Goal: Task Accomplishment & Management: Manage account settings

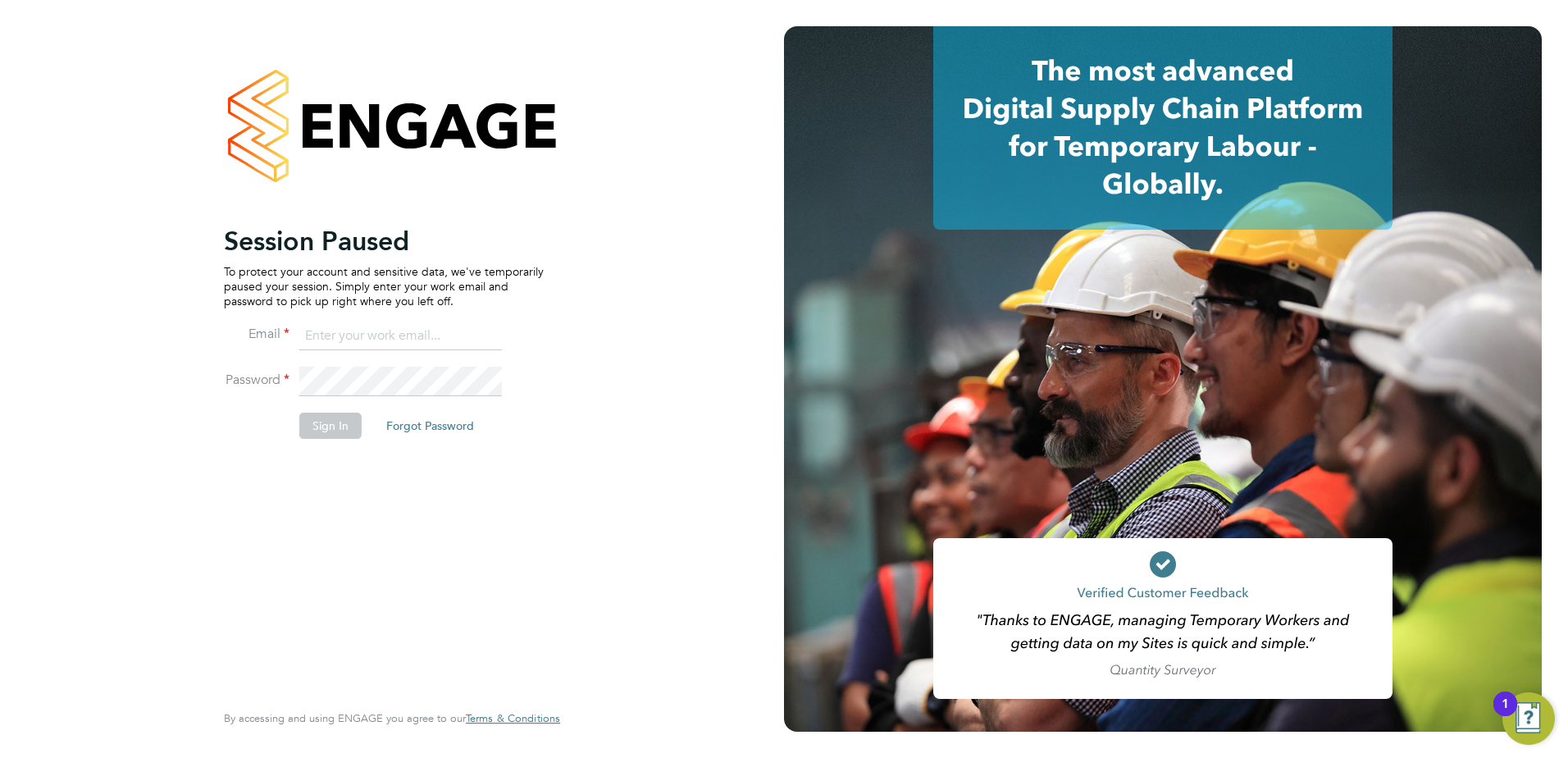
click at [370, 340] on input at bounding box center [400, 336] width 203 height 29
type input "[PERSON_NAME][EMAIL_ADDRESS][PERSON_NAME][DOMAIN_NAME]"
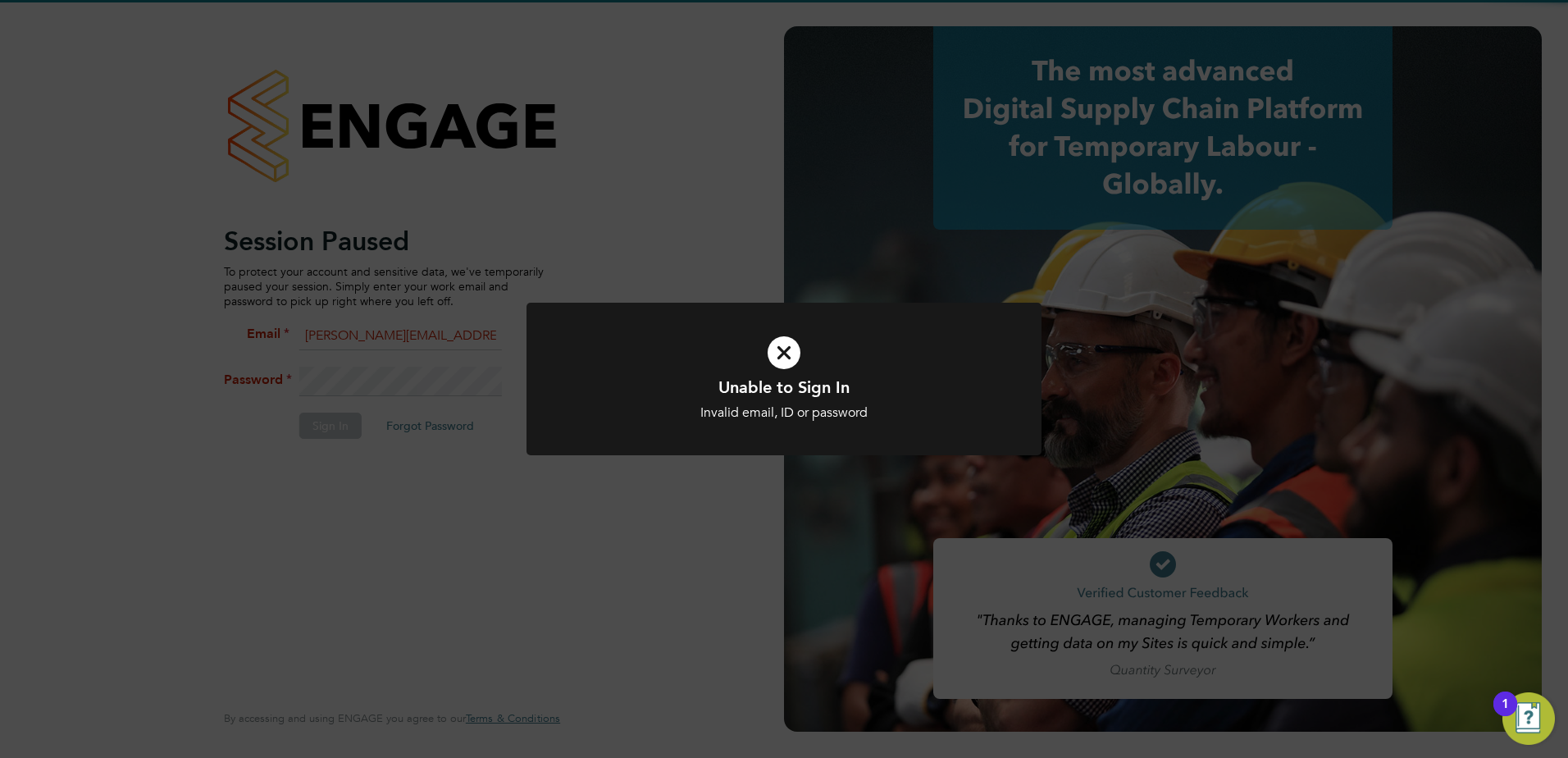
click at [652, 565] on div "Unable to Sign In Invalid email, ID or password Cancel Okay" at bounding box center [784, 379] width 1568 height 758
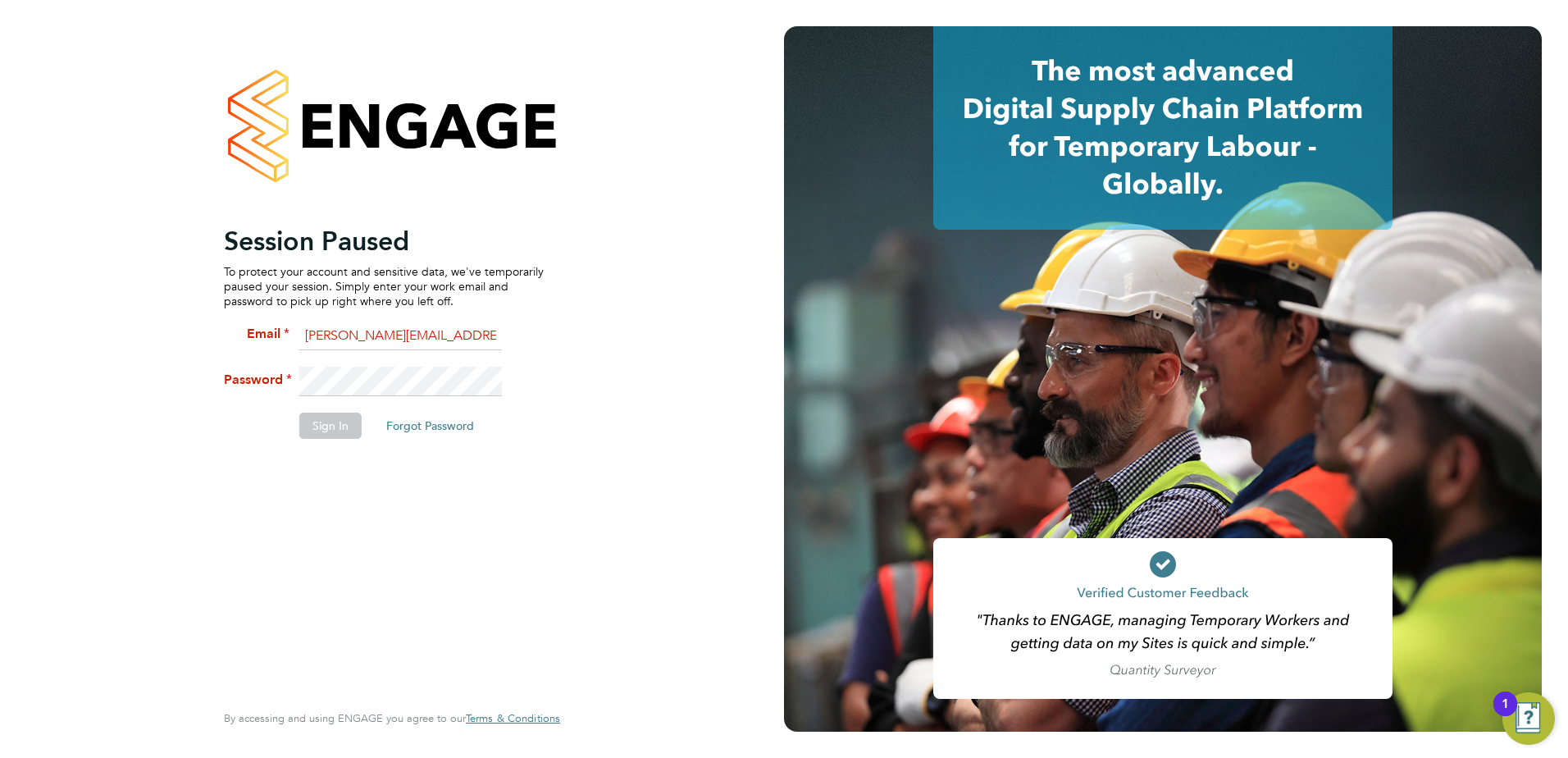
click at [84, 342] on div "Session Paused To protect your account and sensitive data, we've temporarily pa…" at bounding box center [392, 379] width 784 height 758
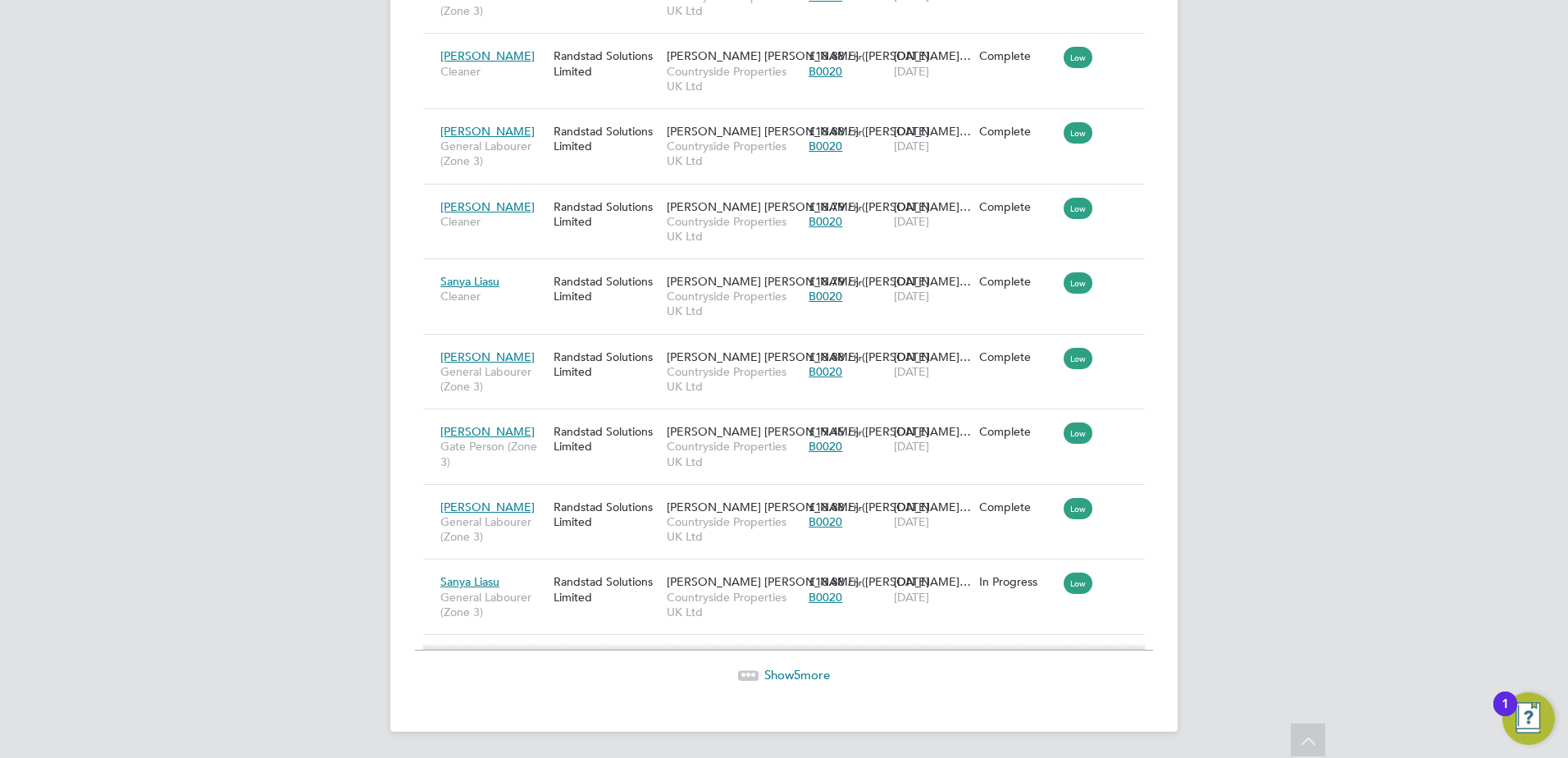
click at [758, 674] on div "Show 5 more" at bounding box center [784, 674] width 738 height 16
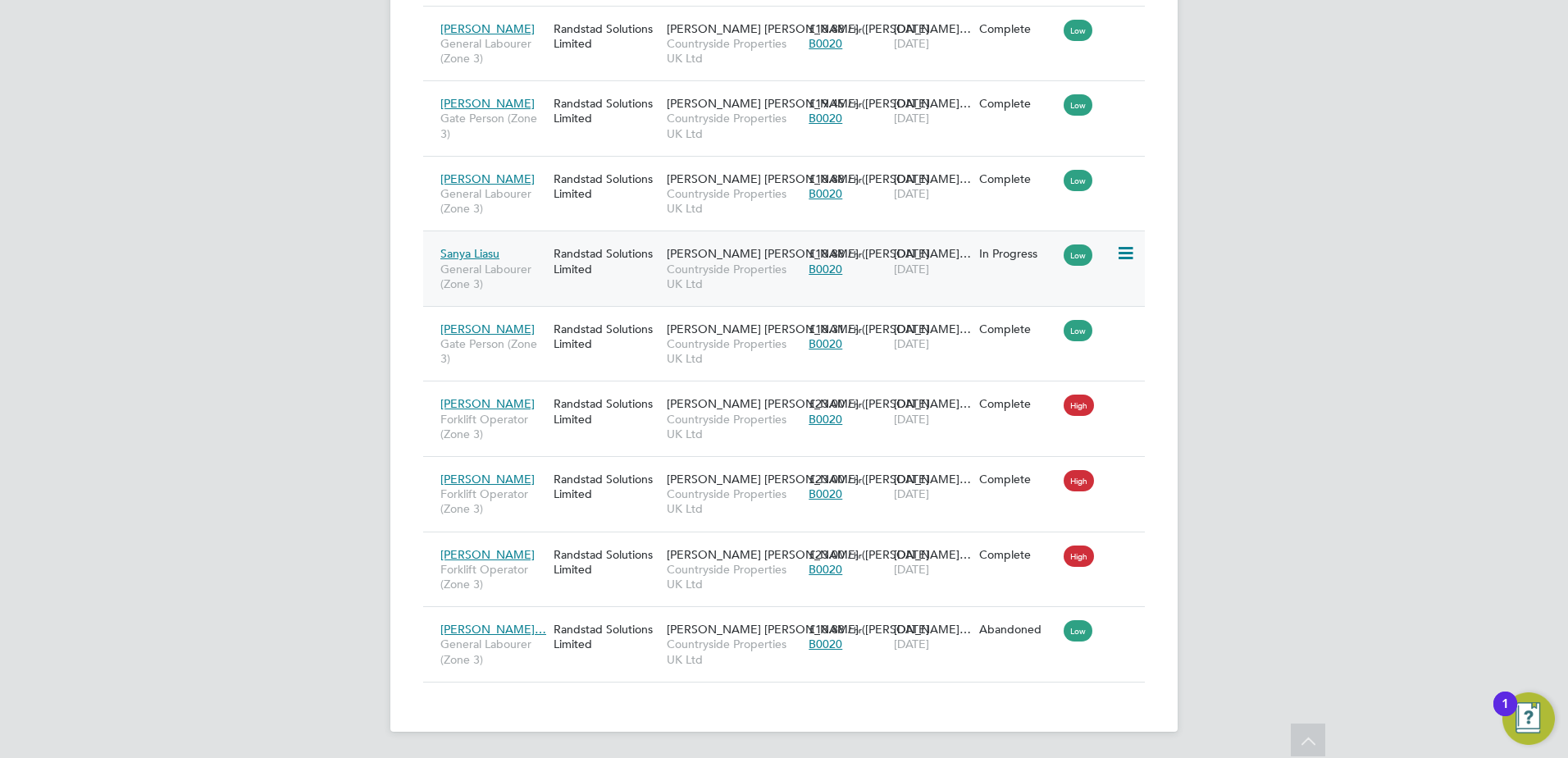
click at [1129, 253] on icon at bounding box center [1123, 253] width 16 height 20
